Goal: Task Accomplishment & Management: Manage account settings

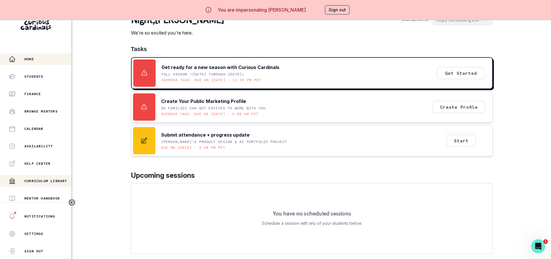
scroll to position [26, 0]
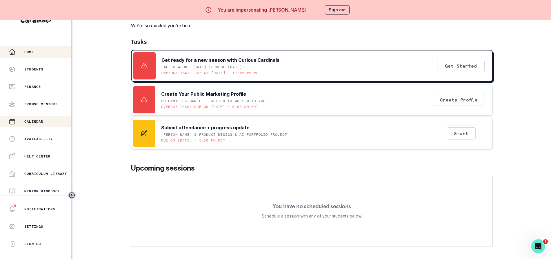
click at [36, 119] on p "Calendar" at bounding box center [33, 121] width 19 height 5
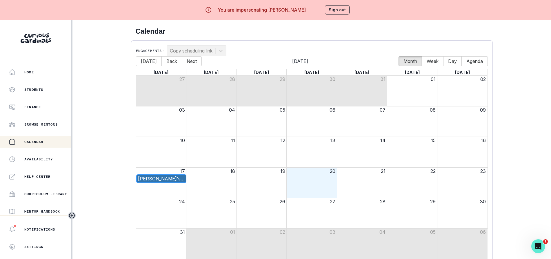
click at [175, 180] on div "[PERSON_NAME]'s Product Design & AI Portfolio Project" at bounding box center [161, 178] width 47 height 7
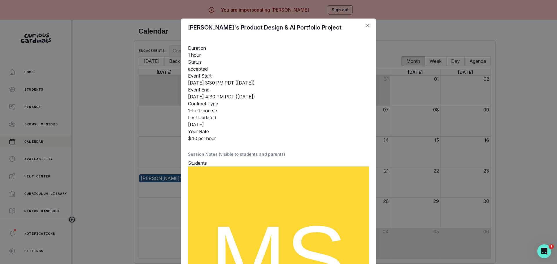
scroll to position [139, 0]
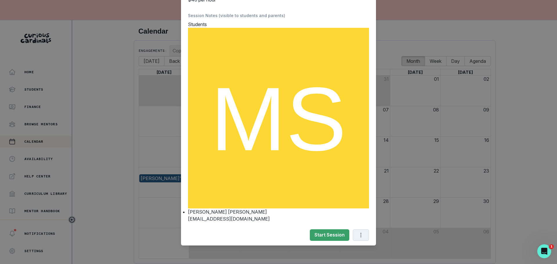
click at [361, 236] on button "Options" at bounding box center [361, 236] width 16 height 12
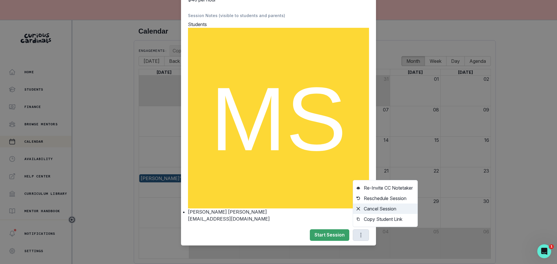
click at [381, 210] on button "Cancel Session" at bounding box center [385, 209] width 64 height 10
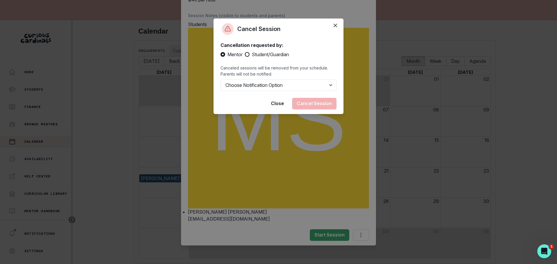
click at [248, 55] on span at bounding box center [247, 54] width 5 height 5
click at [245, 55] on input "Student/Guardian" at bounding box center [244, 55] width 0 height 0
radio input "true"
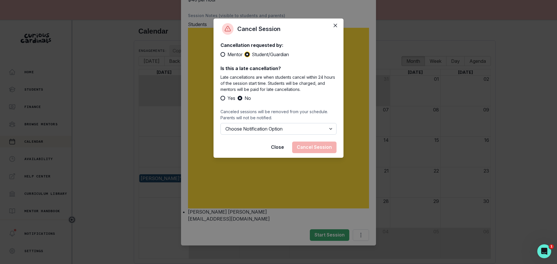
click at [275, 132] on select "Choose Notification Option Notify Family Do Not Notify Family" at bounding box center [278, 129] width 116 height 12
select select "option2"
click at [220, 123] on select "Choose Notification Option Notify Family Do Not Notify Family" at bounding box center [278, 129] width 116 height 12
click at [318, 150] on button "Cancel Session" at bounding box center [314, 148] width 44 height 12
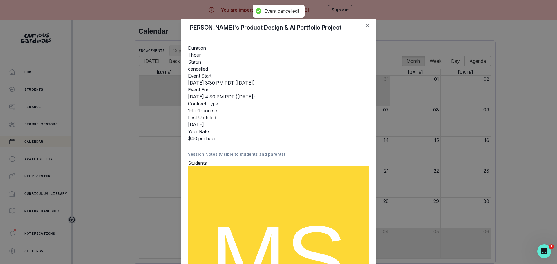
click at [406, 163] on div "[PERSON_NAME]'s Product Design & AI Portfolio Project Duration 1 hour Status ca…" at bounding box center [278, 132] width 557 height 264
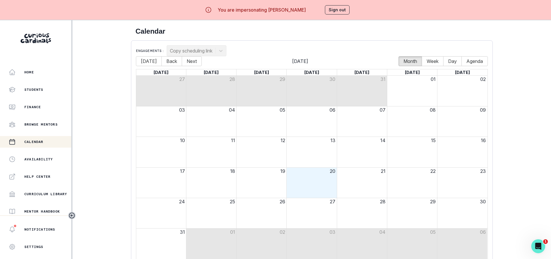
click at [344, 10] on button "Sign out" at bounding box center [337, 9] width 25 height 9
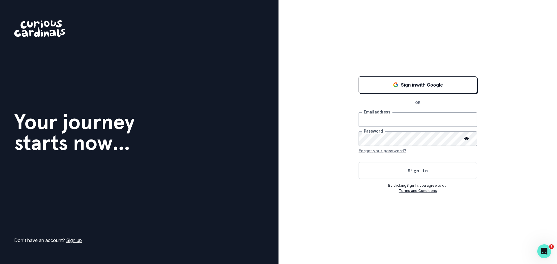
type input "[EMAIL_ADDRESS][DOMAIN_NAME]"
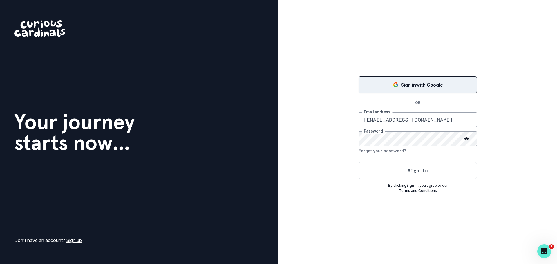
click at [389, 84] on div "Sign in with Google" at bounding box center [418, 84] width 104 height 7
